Goal: Information Seeking & Learning: Understand process/instructions

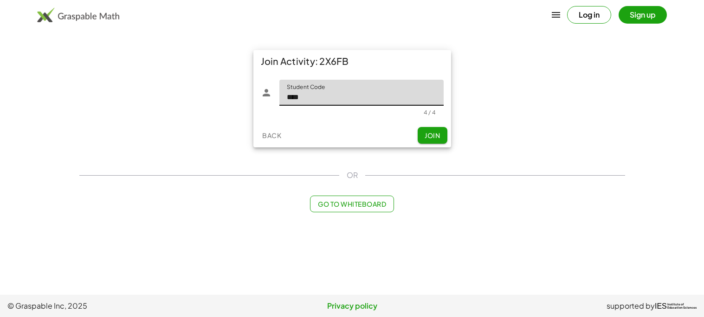
type input "****"
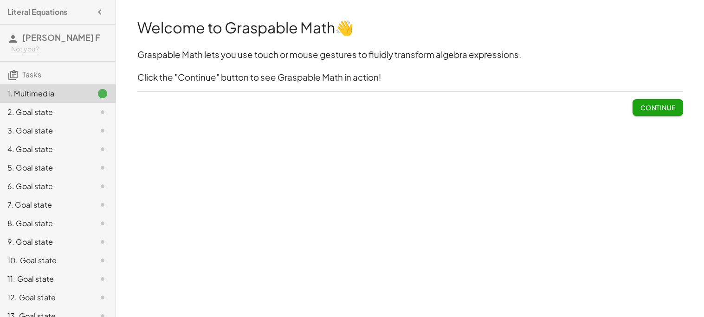
click at [638, 119] on div "Welcome to Graspable Math 👋 Graspable Math lets you use touch or mouse gestures…" at bounding box center [410, 67] width 557 height 110
click at [652, 108] on span "Continue" at bounding box center [657, 107] width 35 height 8
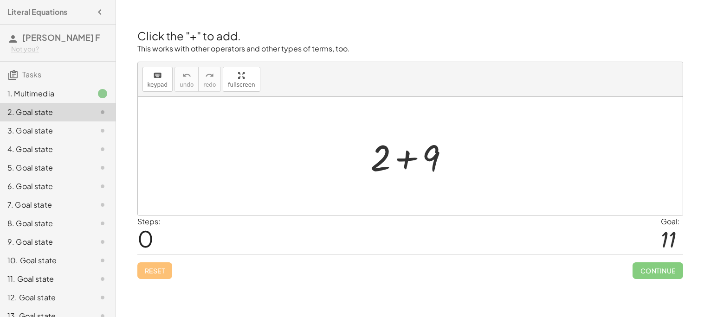
click at [465, 173] on div at bounding box center [410, 156] width 545 height 119
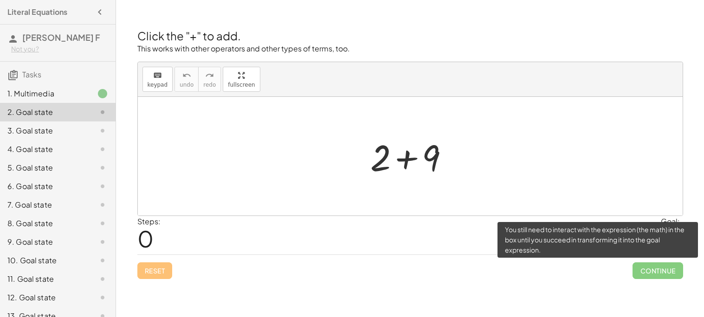
click at [650, 275] on span "Continue" at bounding box center [657, 271] width 50 height 17
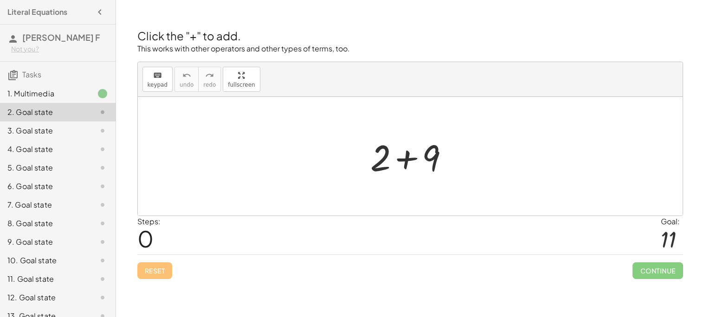
click at [408, 157] on div at bounding box center [414, 157] width 96 height 48
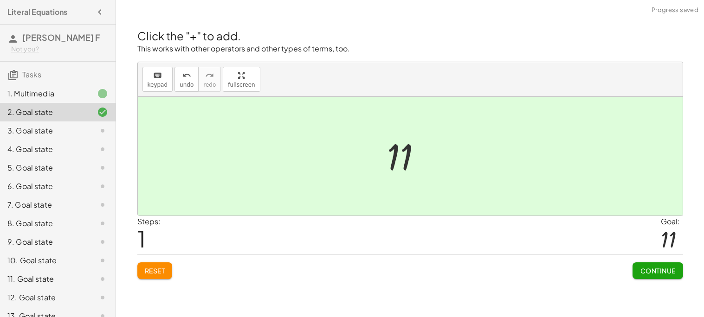
click at [652, 272] on span "Continue" at bounding box center [657, 271] width 35 height 8
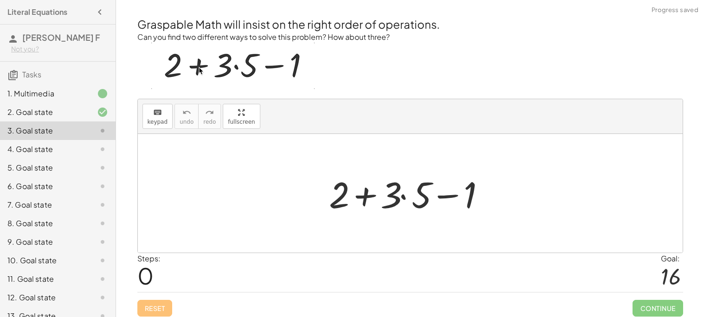
click at [426, 191] on div at bounding box center [413, 194] width 179 height 48
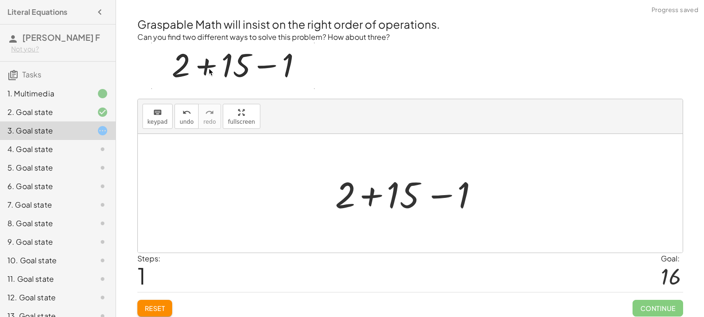
click at [368, 196] on div at bounding box center [413, 194] width 167 height 48
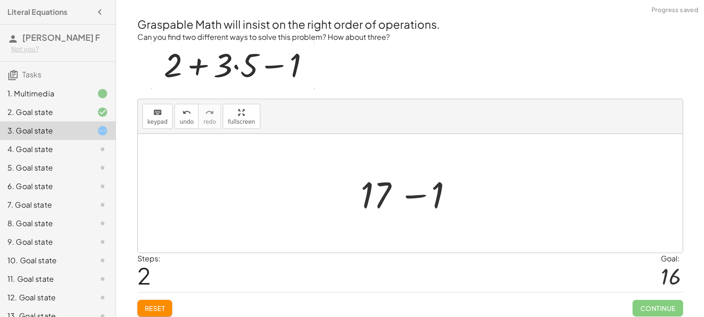
click at [491, 189] on div at bounding box center [410, 193] width 545 height 119
click at [422, 197] on div at bounding box center [413, 194] width 115 height 48
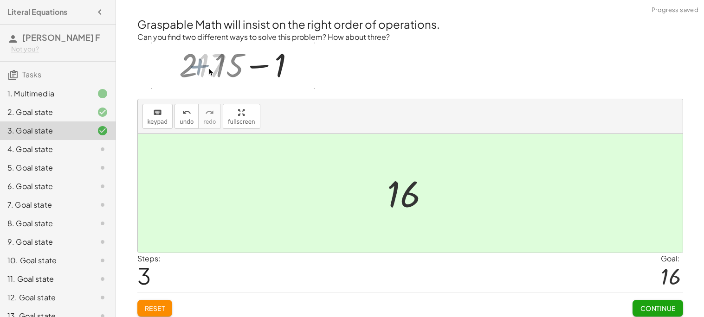
click at [419, 197] on div at bounding box center [413, 194] width 63 height 46
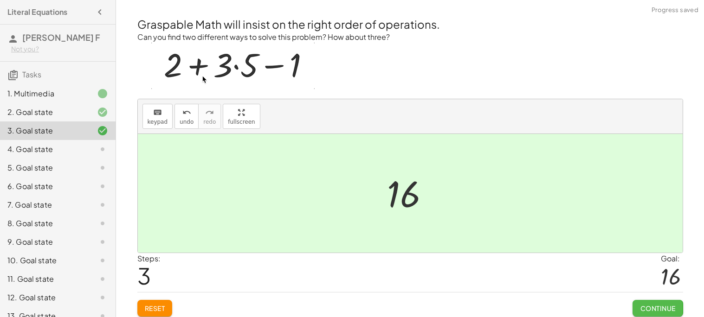
click at [644, 311] on span "Continue" at bounding box center [657, 308] width 35 height 8
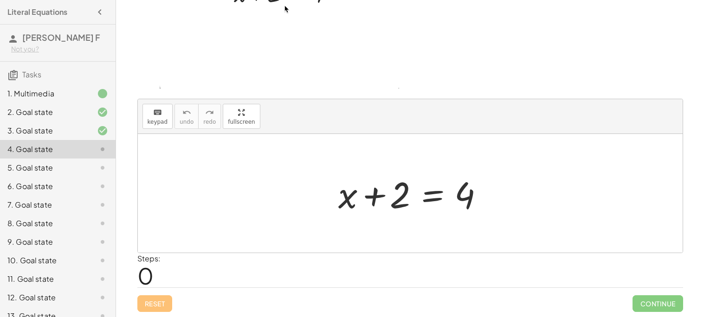
scroll to position [78, 0]
click at [385, 195] on div at bounding box center [414, 194] width 160 height 48
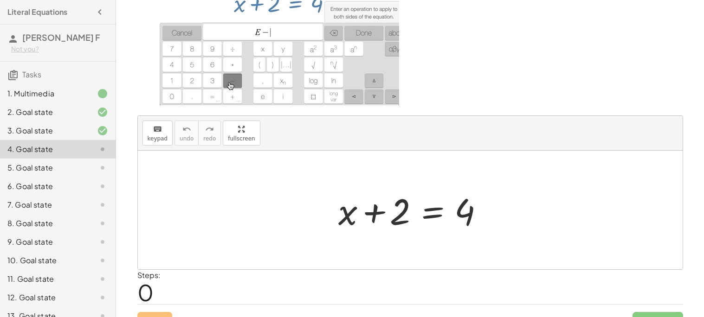
click at [359, 213] on div at bounding box center [414, 211] width 160 height 48
click at [435, 207] on div at bounding box center [414, 211] width 160 height 48
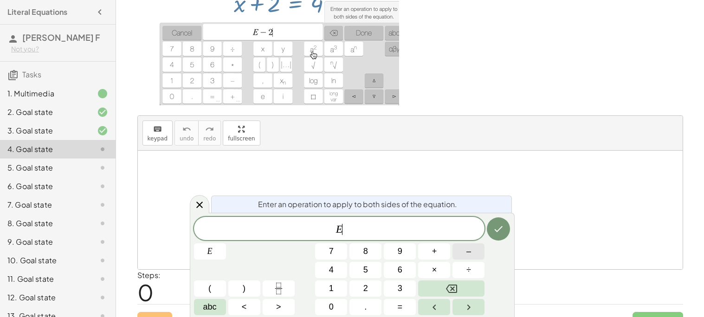
click at [472, 254] on button "–" at bounding box center [468, 252] width 32 height 16
click at [376, 292] on button "2" at bounding box center [365, 289] width 32 height 16
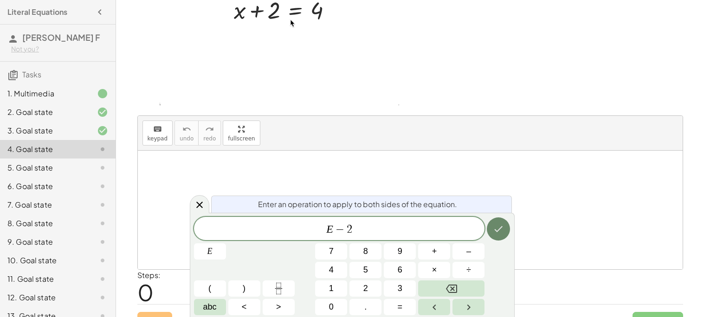
click at [491, 238] on button "Done" at bounding box center [498, 229] width 23 height 23
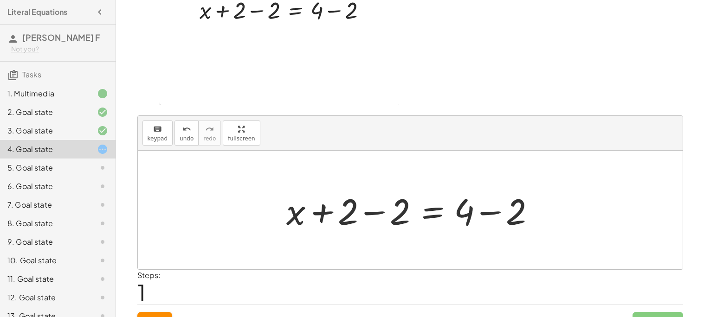
click at [381, 209] on div at bounding box center [414, 211] width 264 height 48
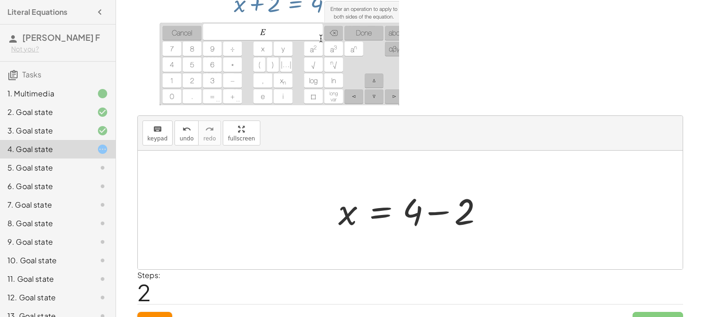
click at [439, 212] on div at bounding box center [414, 211] width 160 height 48
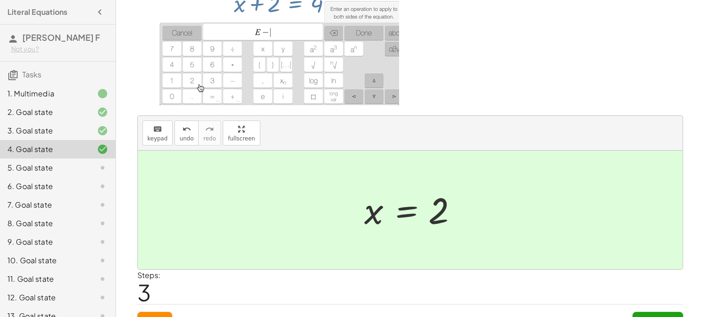
scroll to position [78, 0]
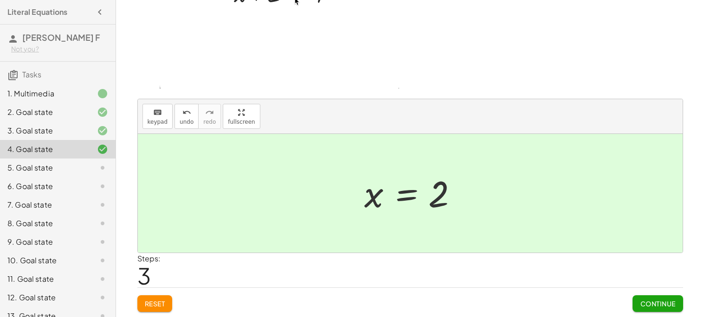
click at [650, 307] on span "Continue" at bounding box center [657, 304] width 35 height 8
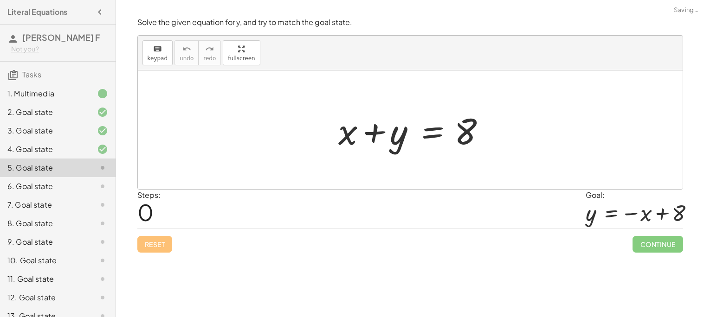
scroll to position [0, 0]
click at [460, 132] on div at bounding box center [414, 130] width 160 height 48
click at [465, 134] on div at bounding box center [414, 130] width 160 height 48
click at [394, 139] on div at bounding box center [414, 130] width 160 height 48
click at [374, 133] on div at bounding box center [414, 130] width 160 height 48
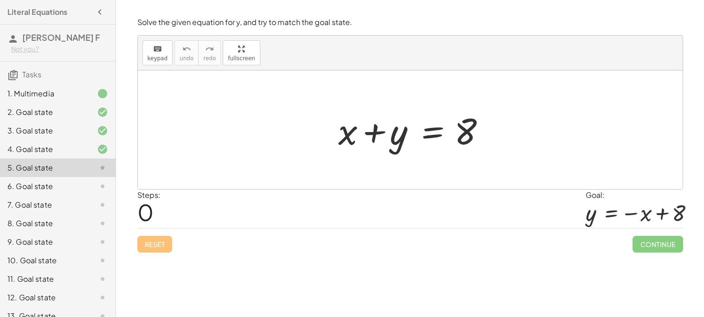
click at [426, 132] on div at bounding box center [414, 130] width 160 height 48
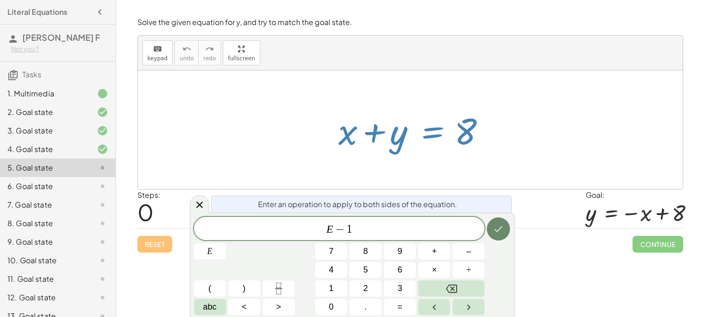
click at [502, 231] on icon "Done" at bounding box center [498, 229] width 11 height 11
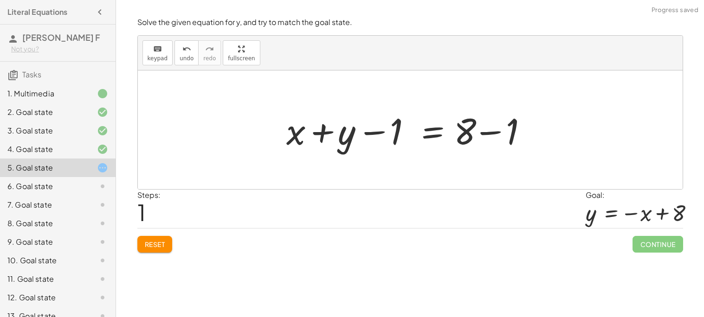
click at [386, 132] on div at bounding box center [414, 130] width 264 height 48
click at [483, 129] on div at bounding box center [414, 130] width 264 height 48
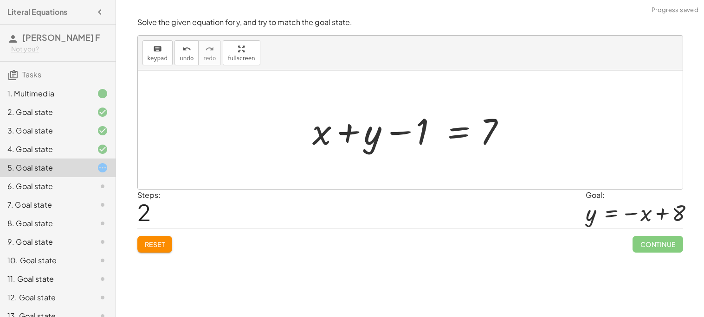
click at [350, 129] on div at bounding box center [414, 130] width 212 height 48
click at [403, 133] on div at bounding box center [414, 130] width 212 height 48
click at [454, 132] on div at bounding box center [414, 130] width 212 height 48
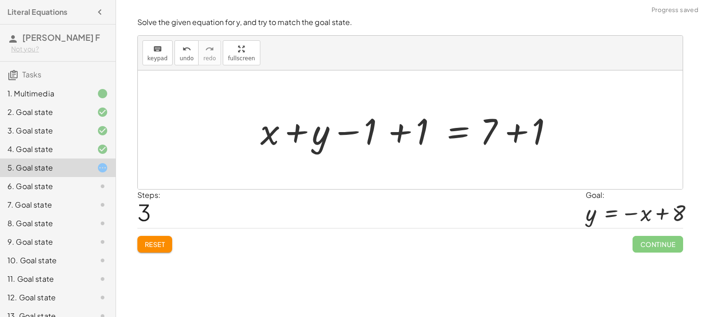
click at [405, 137] on div at bounding box center [414, 130] width 316 height 48
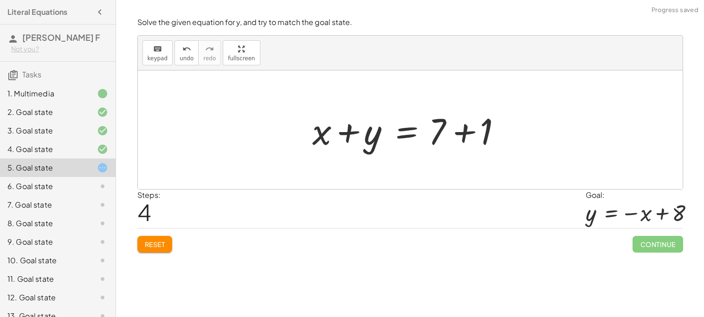
click at [457, 132] on div at bounding box center [414, 130] width 212 height 48
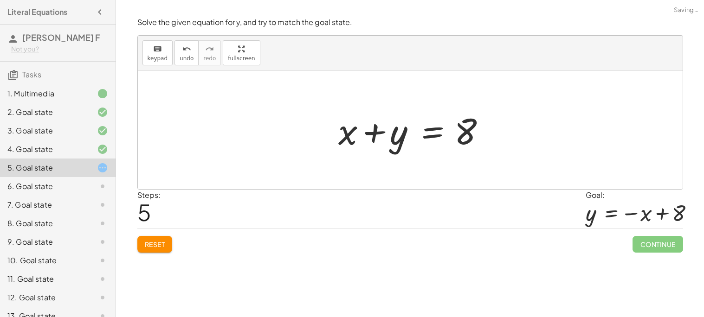
click at [159, 242] on span "Reset" at bounding box center [155, 244] width 20 height 8
click at [238, 109] on div "keyboard keypad undo undo redo redo fullscreen + x + y = 8 ×" at bounding box center [410, 113] width 545 height 154
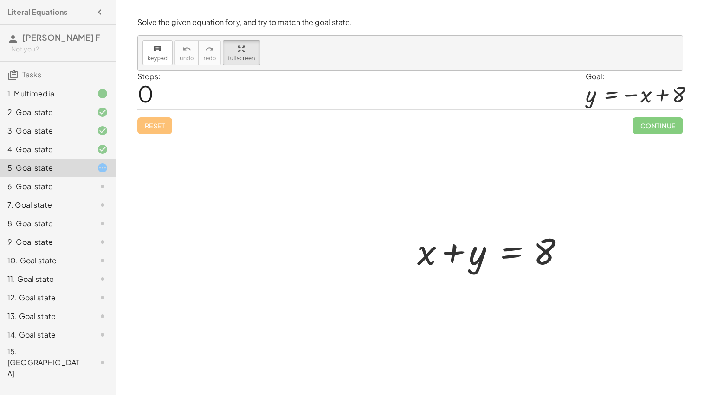
click at [379, 71] on div at bounding box center [410, 213] width 545 height 285
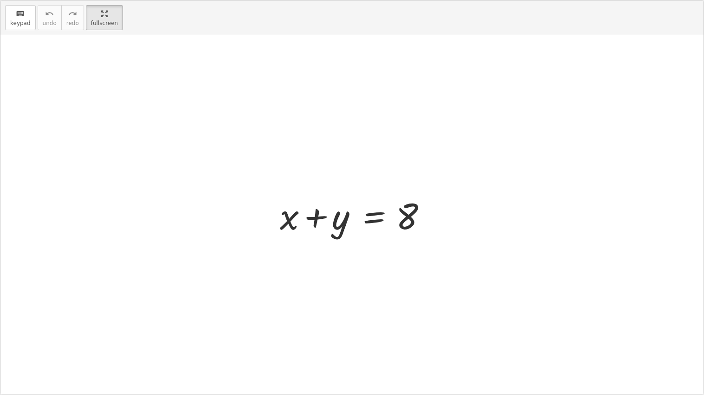
click at [383, 38] on div at bounding box center [351, 215] width 703 height 360
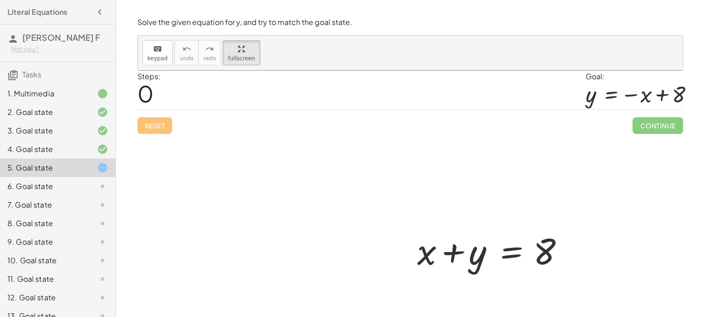
click at [48, 187] on div "6. Goal state" at bounding box center [44, 186] width 75 height 11
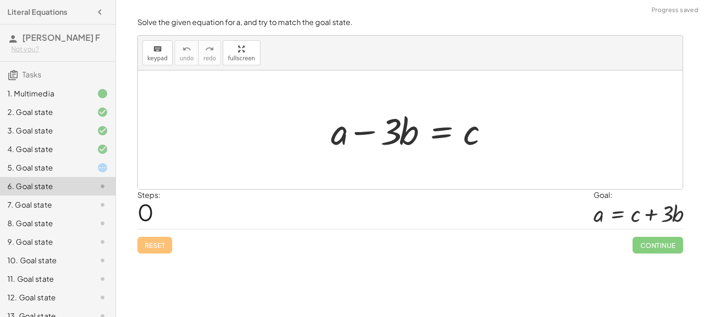
click at [53, 219] on div "8. Goal state" at bounding box center [44, 223] width 75 height 11
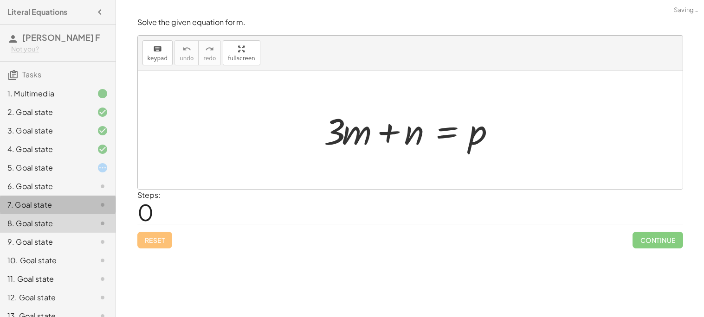
click at [70, 233] on div "7. Goal state" at bounding box center [58, 242] width 116 height 19
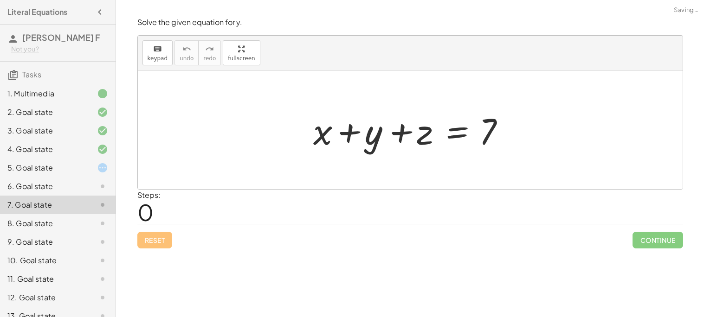
click at [79, 189] on div "6. Goal state" at bounding box center [44, 186] width 75 height 11
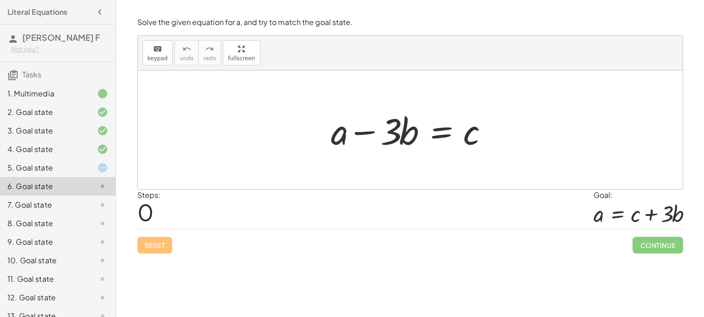
click at [438, 132] on div at bounding box center [413, 130] width 174 height 48
click at [444, 133] on div at bounding box center [413, 130] width 174 height 48
click at [350, 136] on div at bounding box center [413, 130] width 174 height 48
click at [405, 138] on div at bounding box center [413, 130] width 174 height 48
click at [397, 136] on div at bounding box center [413, 130] width 174 height 48
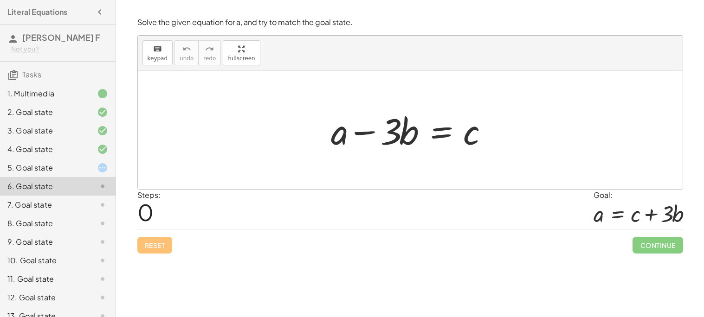
click at [438, 132] on div at bounding box center [413, 130] width 174 height 48
click at [461, 141] on div at bounding box center [413, 130] width 174 height 48
click at [369, 147] on div at bounding box center [413, 130] width 174 height 48
click at [343, 134] on div at bounding box center [413, 130] width 174 height 48
click at [444, 86] on div at bounding box center [410, 130] width 545 height 119
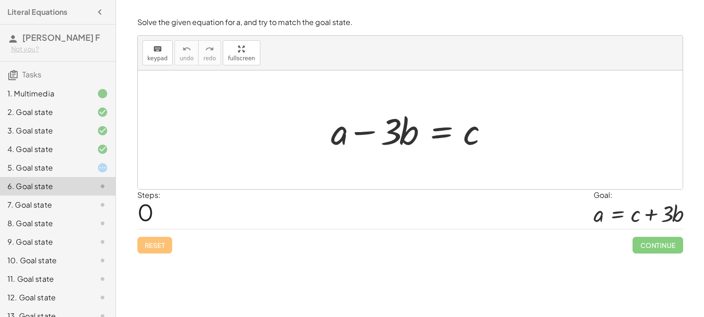
click at [361, 133] on div at bounding box center [413, 130] width 174 height 48
click at [331, 139] on div at bounding box center [413, 130] width 174 height 48
click at [470, 134] on div at bounding box center [413, 130] width 174 height 48
click at [461, 136] on div at bounding box center [413, 130] width 174 height 48
drag, startPoint x: 472, startPoint y: 132, endPoint x: 415, endPoint y: 139, distance: 57.6
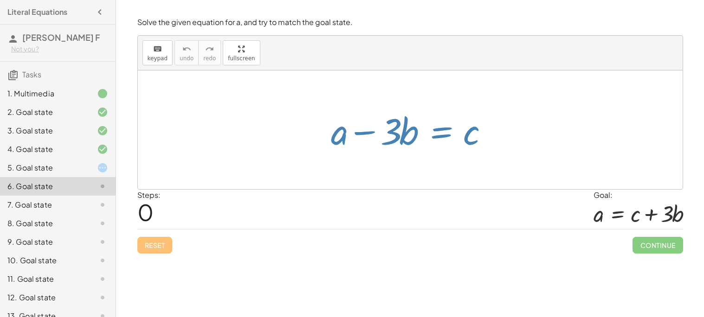
click at [415, 139] on div at bounding box center [413, 130] width 174 height 48
click at [371, 136] on div at bounding box center [413, 130] width 174 height 48
click at [358, 182] on div at bounding box center [410, 130] width 545 height 119
click at [385, 219] on div "Steps: 0 Goal: a = + c + · 3 · b" at bounding box center [410, 210] width 546 height 40
click at [37, 240] on div "9. Goal state" at bounding box center [44, 242] width 75 height 11
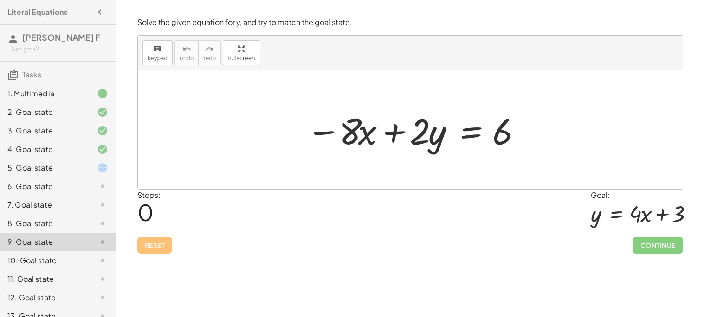
click at [509, 125] on div at bounding box center [414, 130] width 225 height 48
click at [484, 138] on div at bounding box center [414, 130] width 225 height 48
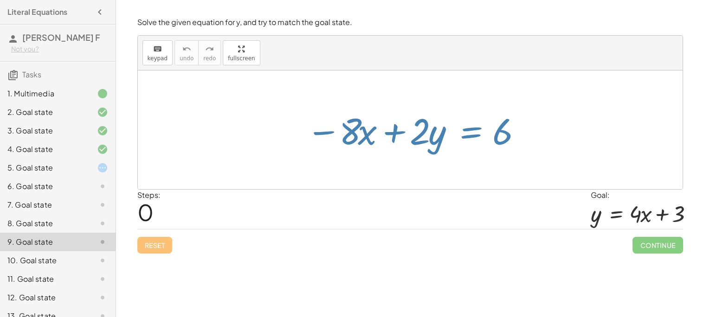
click at [501, 141] on div at bounding box center [414, 130] width 225 height 48
click at [496, 142] on div at bounding box center [414, 130] width 225 height 48
click at [492, 144] on div at bounding box center [414, 130] width 225 height 48
click at [365, 147] on div at bounding box center [414, 130] width 225 height 48
click at [458, 124] on div at bounding box center [414, 130] width 225 height 48
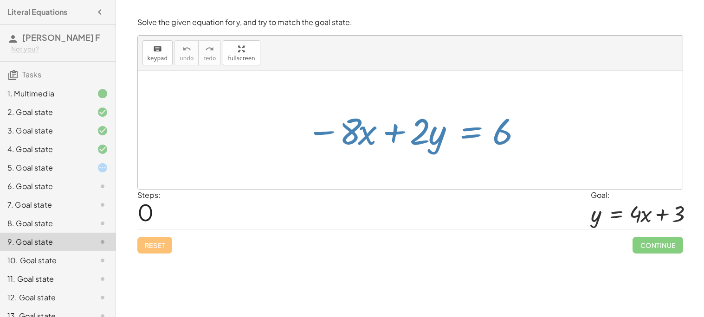
click at [498, 209] on div "Steps: 0 Goal: y = + · 4 · x + 3" at bounding box center [410, 210] width 546 height 40
click at [164, 249] on div "Reset Continue" at bounding box center [410, 241] width 546 height 25
click at [150, 245] on div "Reset Continue" at bounding box center [410, 241] width 546 height 25
click at [98, 166] on icon at bounding box center [102, 167] width 11 height 11
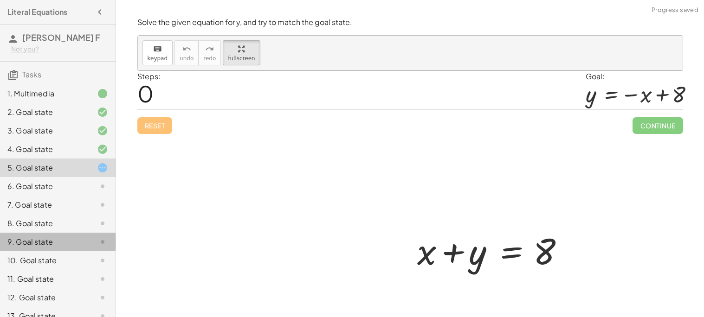
click at [99, 244] on icon at bounding box center [102, 242] width 11 height 11
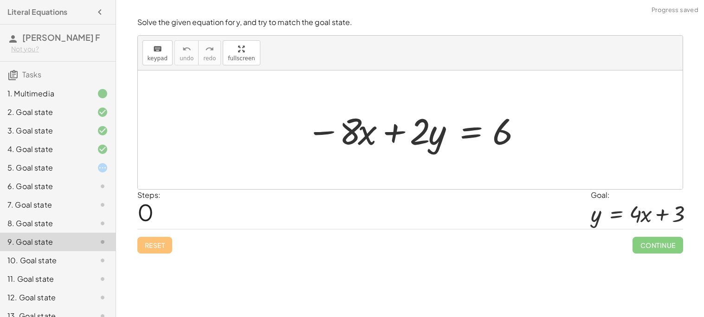
click at [554, 142] on div at bounding box center [410, 130] width 545 height 119
click at [497, 138] on div at bounding box center [414, 130] width 225 height 48
click at [467, 124] on div at bounding box center [414, 130] width 225 height 48
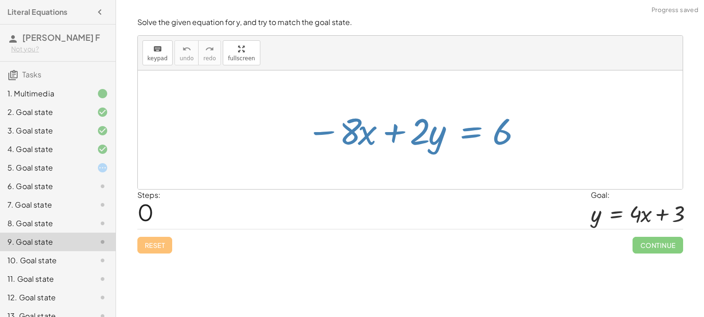
click at [470, 129] on div at bounding box center [414, 130] width 225 height 48
click at [397, 152] on div at bounding box center [414, 130] width 225 height 48
click at [168, 248] on div "Reset Continue" at bounding box center [410, 241] width 546 height 25
click at [160, 246] on div "Reset Continue" at bounding box center [410, 241] width 546 height 25
click at [342, 185] on div at bounding box center [410, 130] width 545 height 119
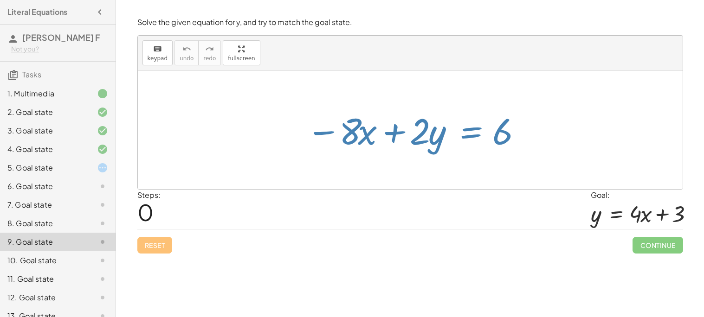
click at [342, 185] on div at bounding box center [410, 130] width 545 height 119
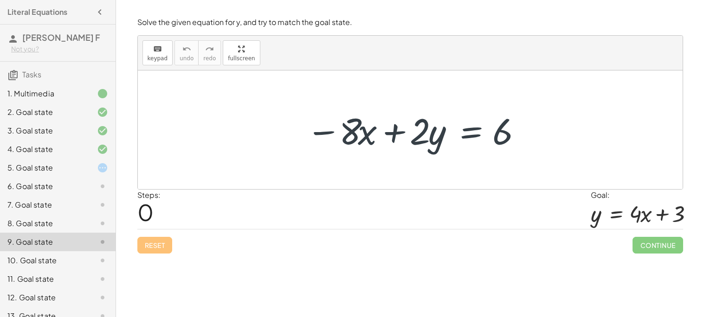
click at [342, 185] on div at bounding box center [410, 130] width 545 height 119
click at [434, 142] on div at bounding box center [414, 130] width 225 height 48
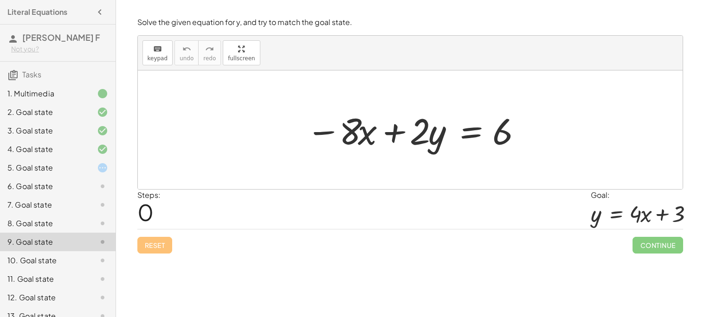
click at [375, 138] on div at bounding box center [414, 130] width 225 height 48
click at [413, 137] on div at bounding box center [414, 130] width 225 height 48
click at [397, 135] on div at bounding box center [414, 130] width 225 height 48
click at [510, 132] on div at bounding box center [414, 130] width 225 height 48
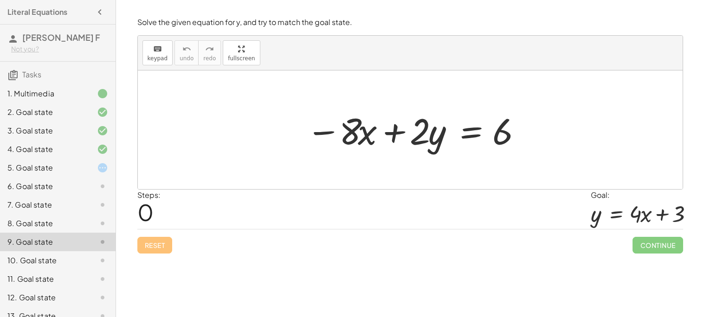
click at [506, 133] on div at bounding box center [414, 130] width 225 height 48
click at [493, 128] on div at bounding box center [414, 130] width 225 height 48
click at [473, 131] on div at bounding box center [414, 130] width 225 height 48
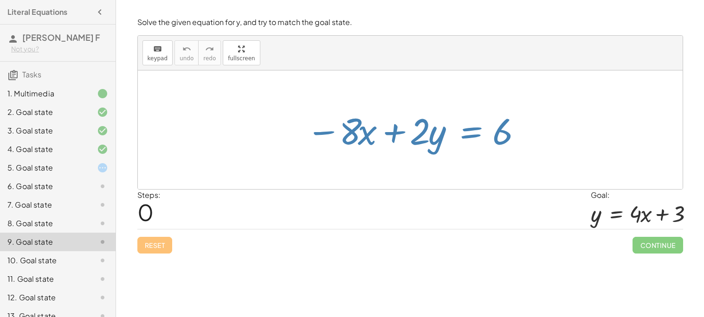
click at [488, 131] on div at bounding box center [414, 130] width 225 height 48
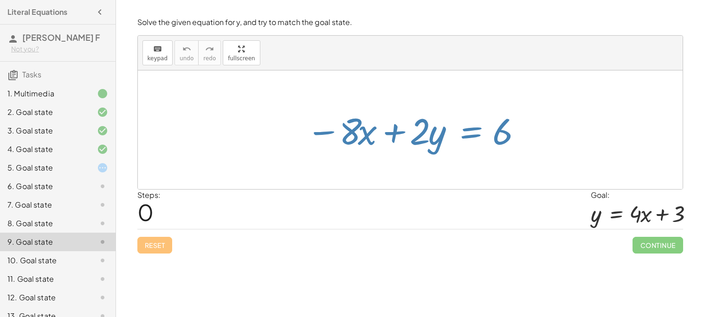
click at [488, 131] on div at bounding box center [414, 130] width 225 height 48
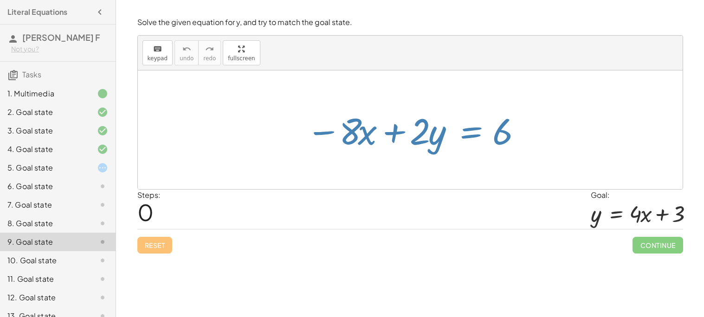
click at [488, 131] on div at bounding box center [414, 130] width 225 height 48
drag, startPoint x: 444, startPoint y: 132, endPoint x: 527, endPoint y: 177, distance: 94.5
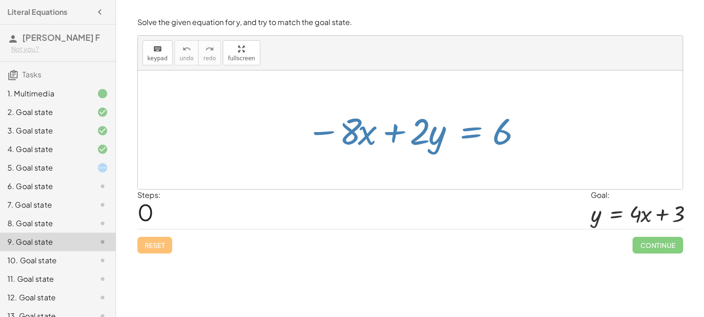
click at [527, 177] on div "− · 8 · x + · 2 · y = 6" at bounding box center [410, 130] width 545 height 119
click at [0, 0] on div "Solve the given equation for y, and try to match the goal state. keyboard keypa…" at bounding box center [0, 0] width 0 height 0
click at [150, 247] on div "Reset Continue" at bounding box center [410, 241] width 546 height 25
click at [161, 242] on div "Reset Continue" at bounding box center [410, 241] width 546 height 25
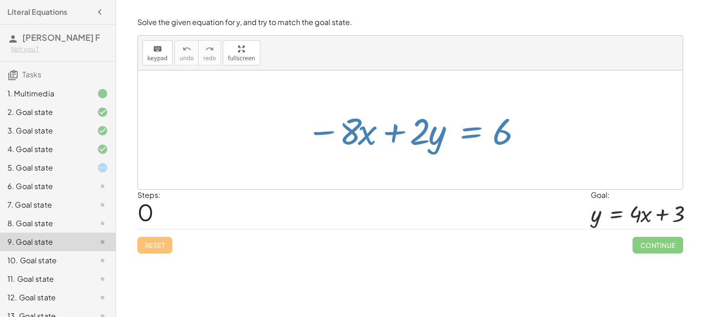
click at [381, 138] on div at bounding box center [414, 130] width 225 height 48
drag, startPoint x: 397, startPoint y: 134, endPoint x: 466, endPoint y: 129, distance: 69.8
click at [466, 129] on div at bounding box center [414, 130] width 225 height 48
drag, startPoint x: 466, startPoint y: 129, endPoint x: 380, endPoint y: 147, distance: 88.3
click at [380, 147] on div at bounding box center [414, 130] width 225 height 48
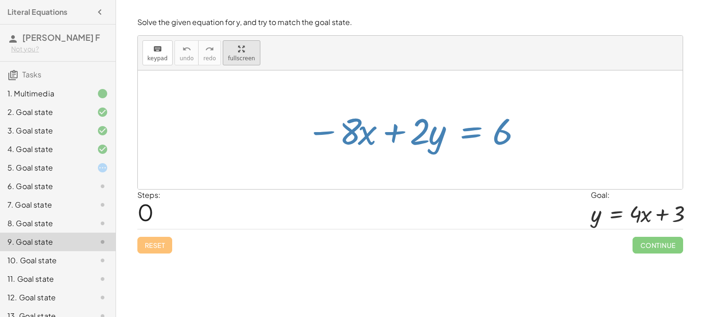
click at [238, 107] on div "keyboard keypad undo undo redo redo fullscreen − · 8 · x + · 2 · y = 6 ×" at bounding box center [410, 113] width 545 height 154
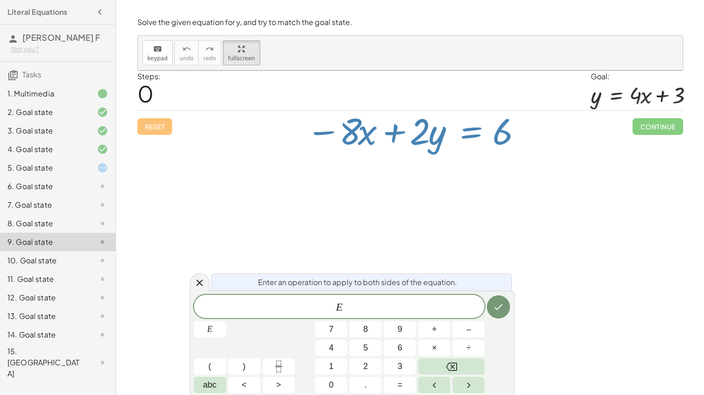
click at [364, 36] on div "keyboard keypad undo [PERSON_NAME] redo fullscreen" at bounding box center [410, 53] width 545 height 35
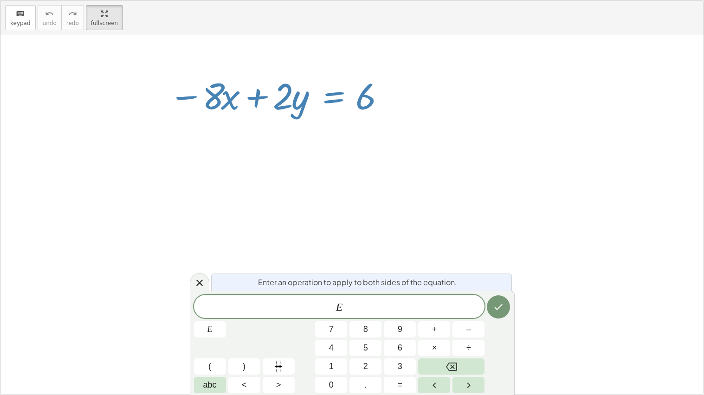
click at [420, 308] on span "E" at bounding box center [339, 307] width 291 height 13
click at [471, 317] on icon "Right arrow" at bounding box center [468, 385] width 11 height 11
click at [439, 317] on icon "Left arrow" at bounding box center [434, 385] width 11 height 11
click at [469, 317] on icon "Right arrow" at bounding box center [468, 385] width 11 height 11
click at [292, 317] on button "Fraction" at bounding box center [279, 367] width 32 height 16
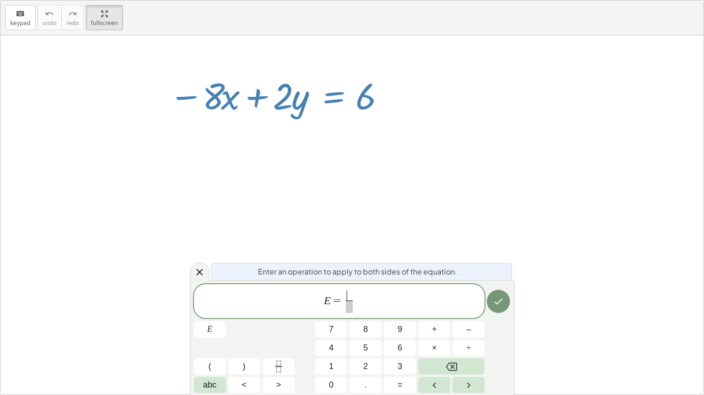
click at [329, 306] on var "E" at bounding box center [327, 300] width 7 height 12
click at [359, 304] on span "E ​ = ​" at bounding box center [339, 302] width 291 height 25
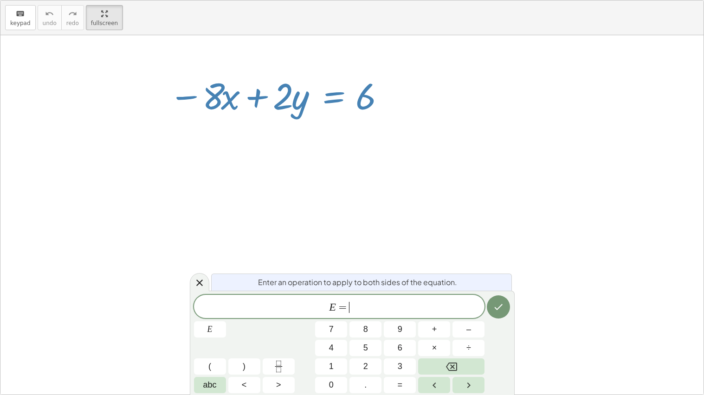
click at [329, 306] on var "E" at bounding box center [332, 307] width 7 height 12
click at [280, 317] on icon "Fraction" at bounding box center [279, 367] width 12 height 12
click at [337, 303] on span "=" at bounding box center [342, 307] width 13 height 11
click at [275, 317] on icon "Fraction" at bounding box center [279, 367] width 12 height 12
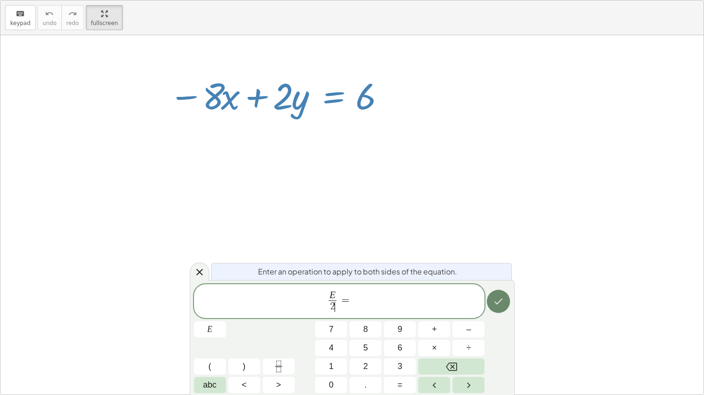
click at [497, 299] on icon "Done" at bounding box center [498, 301] width 11 height 11
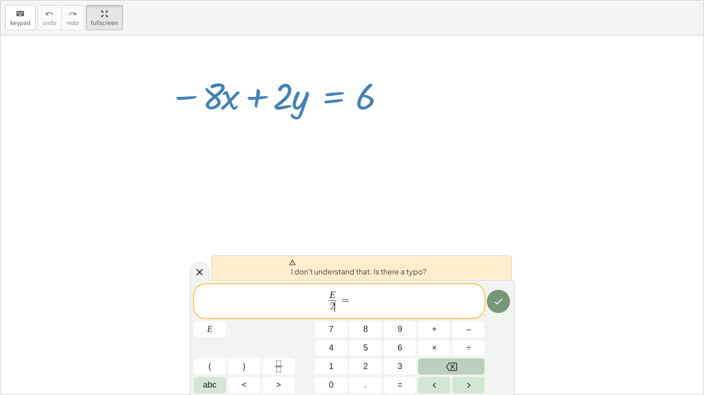
click at [445, 317] on button "Backspace" at bounding box center [451, 367] width 66 height 16
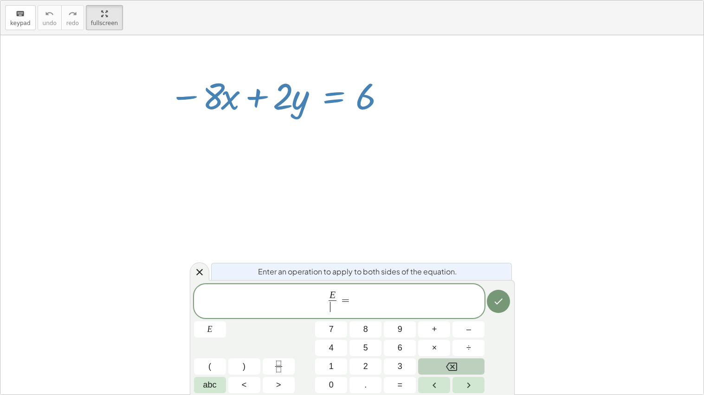
click at [445, 317] on button "Backspace" at bounding box center [451, 367] width 66 height 16
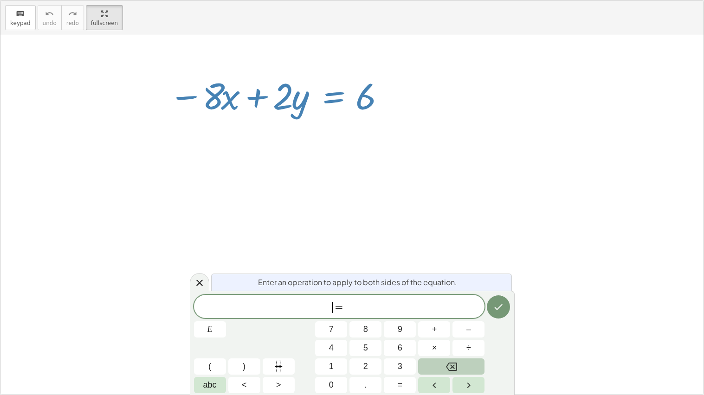
click at [445, 317] on button "Backspace" at bounding box center [451, 367] width 66 height 16
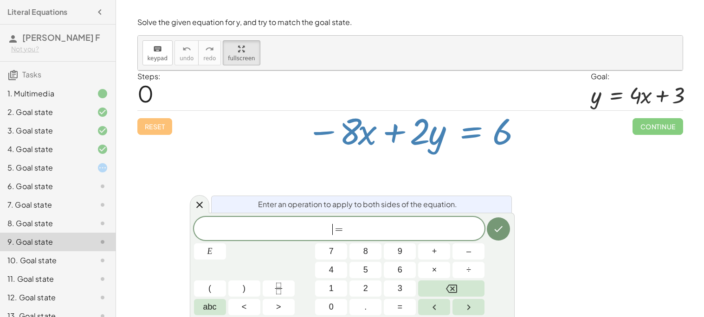
click at [50, 228] on div "8. Goal state" at bounding box center [44, 223] width 75 height 11
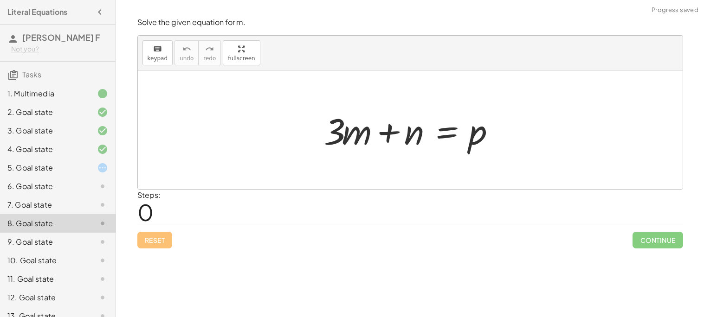
click at [475, 129] on div at bounding box center [413, 130] width 189 height 48
click at [0, 0] on div "Solve the given equation for m. keyboard keypad undo undo redo redo fullscreen …" at bounding box center [0, 0] width 0 height 0
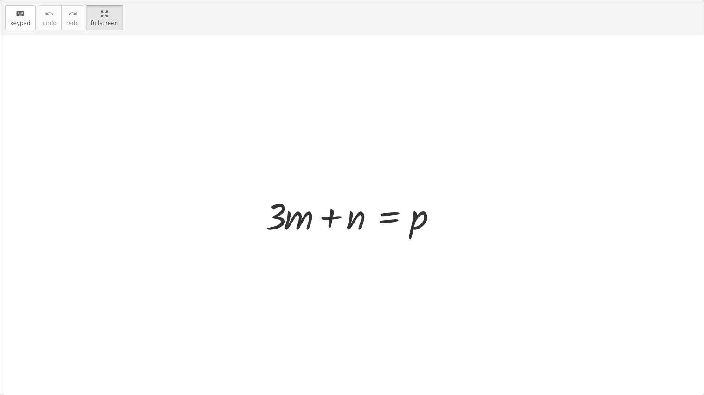
click at [374, 216] on div at bounding box center [355, 215] width 189 height 48
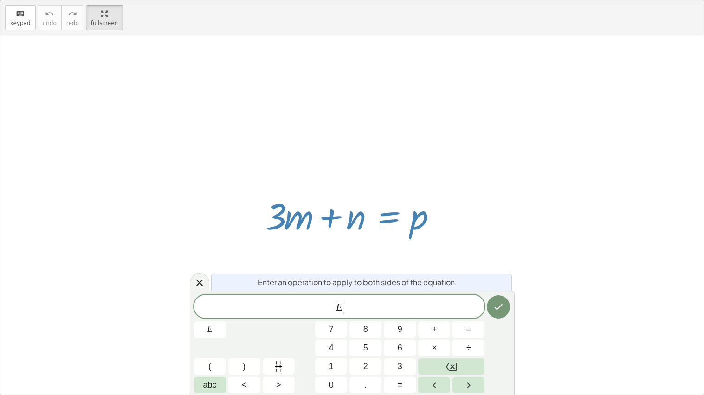
drag, startPoint x: 358, startPoint y: 221, endPoint x: 280, endPoint y: 226, distance: 77.6
click at [280, 226] on div at bounding box center [355, 215] width 189 height 48
drag, startPoint x: 289, startPoint y: 220, endPoint x: 352, endPoint y: 211, distance: 63.7
click at [352, 211] on div at bounding box center [355, 215] width 189 height 48
click at [109, 0] on html "Literal Equations [PERSON_NAME] F Not you? Tasks 1. Multimedia 2. Goal state 3.…" at bounding box center [352, 197] width 704 height 395
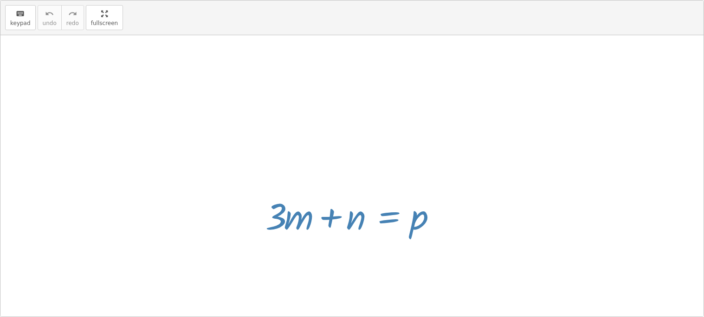
click at [499, 227] on icon "Done" at bounding box center [498, 229] width 11 height 11
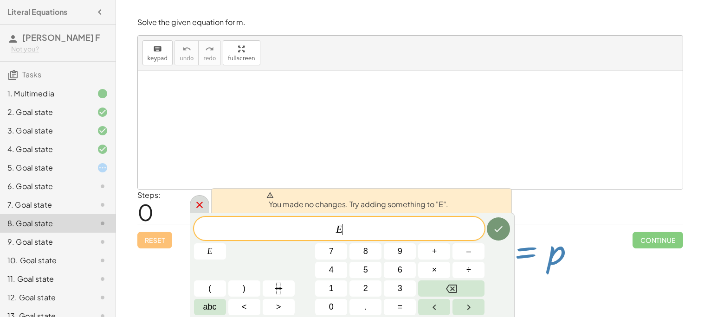
click at [198, 200] on icon at bounding box center [199, 205] width 11 height 11
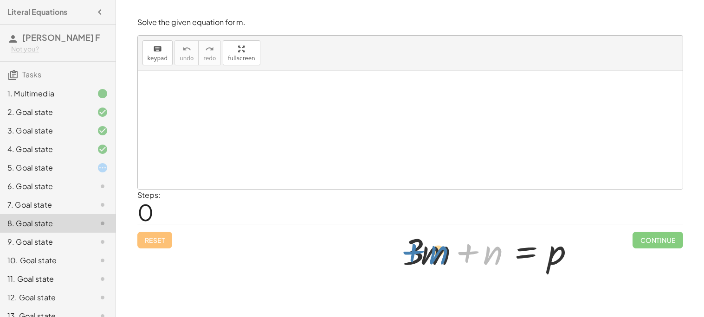
drag, startPoint x: 486, startPoint y: 256, endPoint x: 431, endPoint y: 255, distance: 55.7
click at [431, 255] on div at bounding box center [492, 250] width 189 height 48
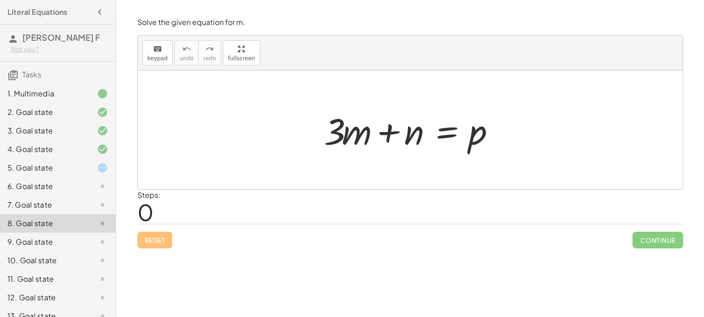
click at [422, 135] on div at bounding box center [413, 130] width 189 height 48
click at [412, 139] on div at bounding box center [413, 130] width 189 height 48
click at [483, 145] on div at bounding box center [413, 130] width 189 height 48
click at [481, 145] on div at bounding box center [413, 130] width 189 height 48
drag, startPoint x: 480, startPoint y: 131, endPoint x: 403, endPoint y: 120, distance: 78.3
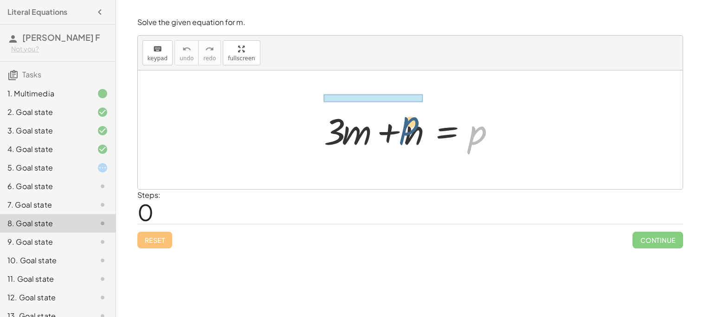
click at [403, 120] on div at bounding box center [413, 130] width 189 height 48
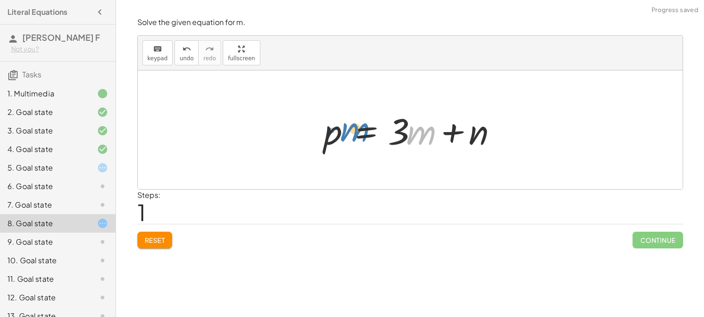
drag, startPoint x: 414, startPoint y: 135, endPoint x: 426, endPoint y: 140, distance: 12.7
click at [426, 140] on div at bounding box center [413, 130] width 189 height 48
drag, startPoint x: 404, startPoint y: 134, endPoint x: 333, endPoint y: 136, distance: 71.5
click at [333, 136] on div at bounding box center [413, 130] width 189 height 48
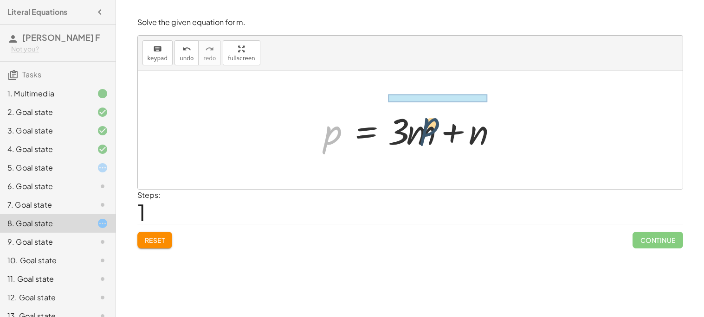
drag, startPoint x: 334, startPoint y: 137, endPoint x: 446, endPoint y: 126, distance: 112.8
click at [446, 126] on div at bounding box center [413, 130] width 189 height 48
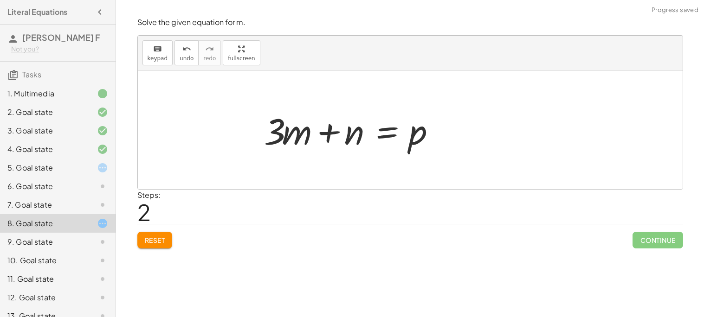
click at [169, 237] on button "Reset" at bounding box center [154, 240] width 35 height 17
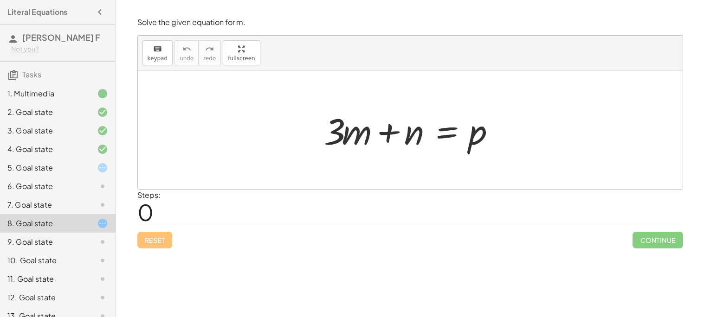
click at [73, 196] on div "5. Goal state" at bounding box center [58, 205] width 116 height 19
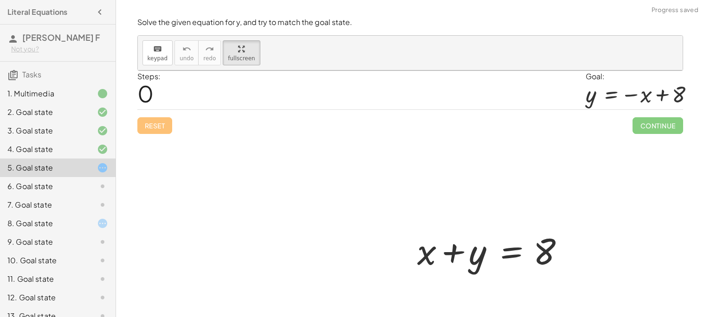
scroll to position [38, 0]
